Goal: Information Seeking & Learning: Learn about a topic

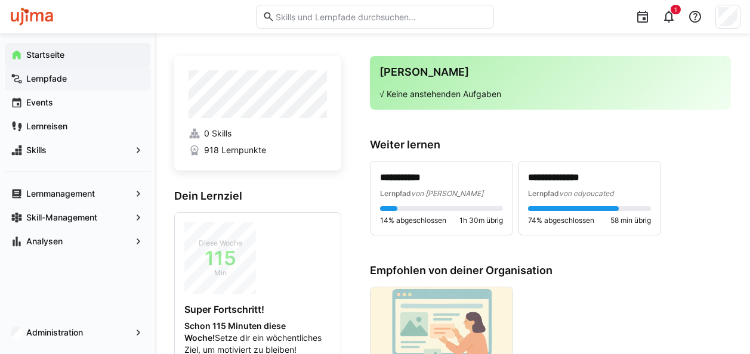
click at [0, 0] on app-navigation-label "Lernpfade" at bounding box center [0, 0] width 0 height 0
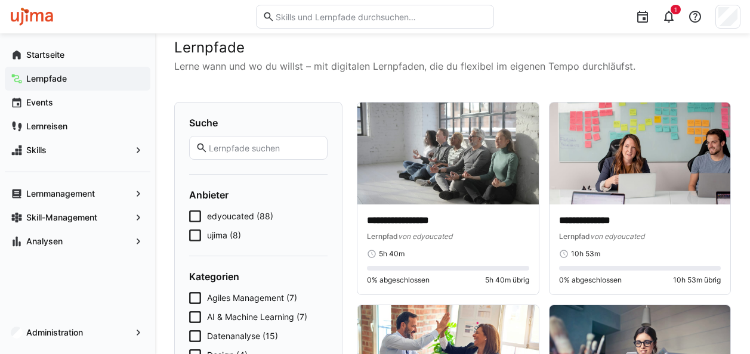
scroll to position [14, 0]
click at [217, 235] on span "ujima (8)" at bounding box center [224, 235] width 34 height 12
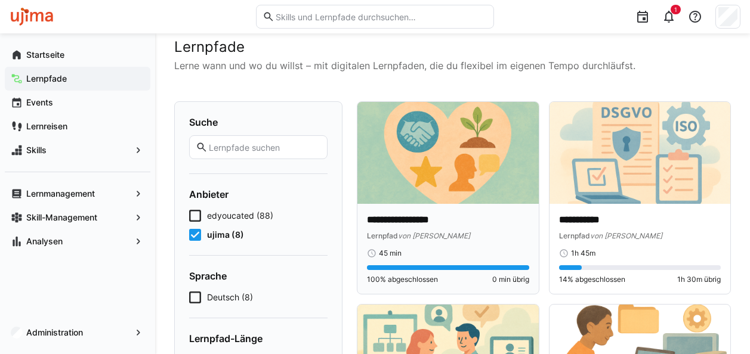
click at [443, 155] on img at bounding box center [447, 153] width 181 height 102
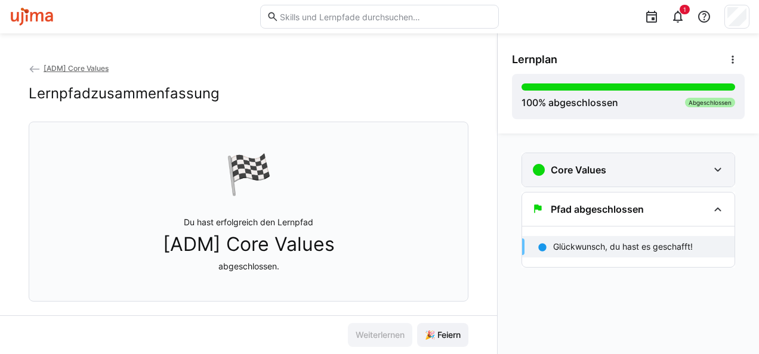
click at [586, 172] on h3 "Core Values" at bounding box center [579, 170] width 56 height 12
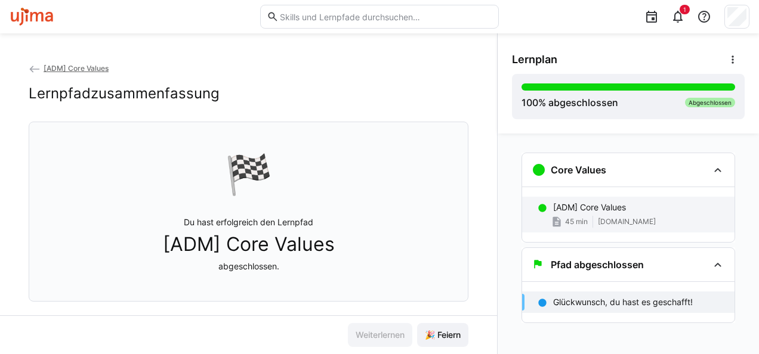
click at [591, 203] on p "[ADM] Core Values" at bounding box center [589, 208] width 73 height 12
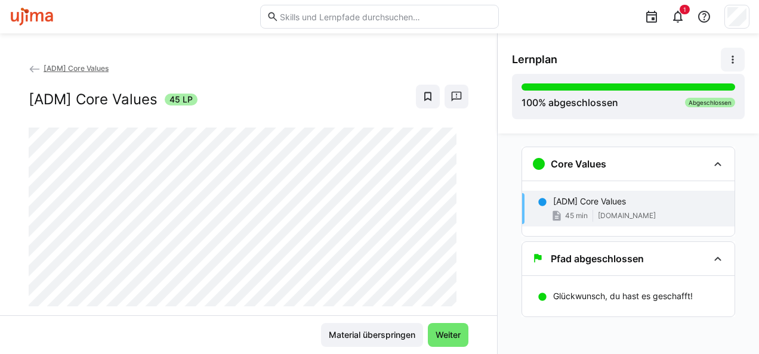
click at [731, 57] on eds-icon at bounding box center [733, 60] width 12 height 12
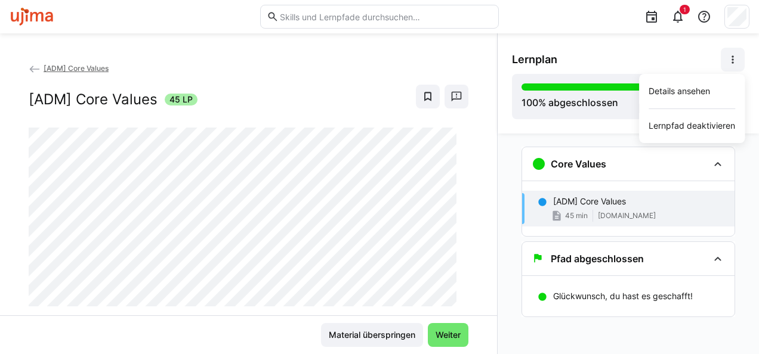
click at [731, 57] on eds-icon at bounding box center [733, 60] width 12 height 12
